Goal: Browse casually: Explore the website without a specific task or goal

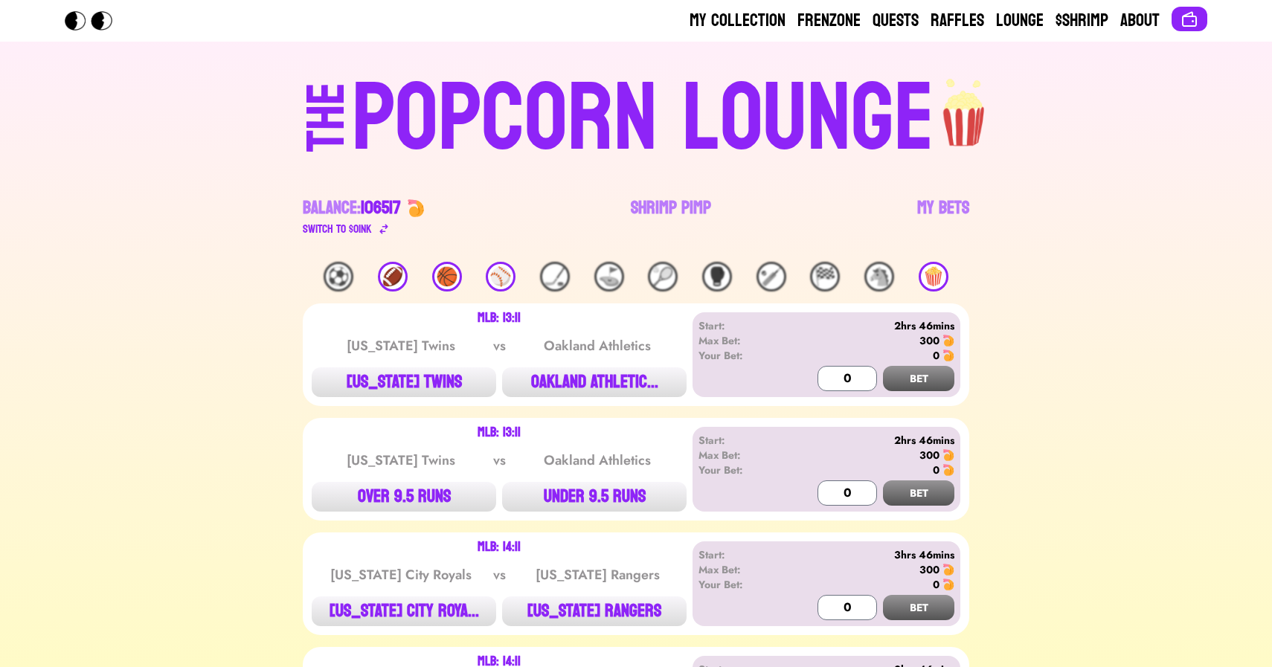
click at [204, 193] on div "THE POPCORN LOUNGE Balance: 106517 Switch to $ OINK Shrimp Pimp My Bets" at bounding box center [636, 152] width 952 height 220
